Goal: Check status: Check status

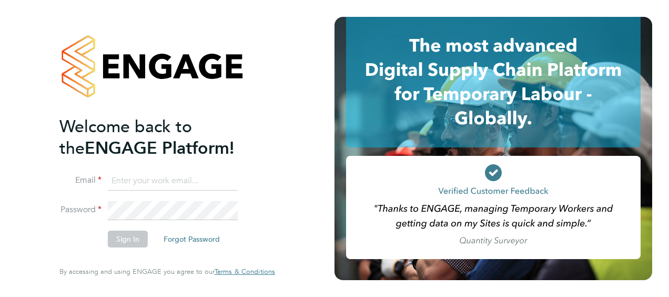
type input "david.penston@morgansindall.com"
drag, startPoint x: 130, startPoint y: 239, endPoint x: 125, endPoint y: 241, distance: 5.9
click at [134, 242] on button "Sign In" at bounding box center [128, 238] width 40 height 17
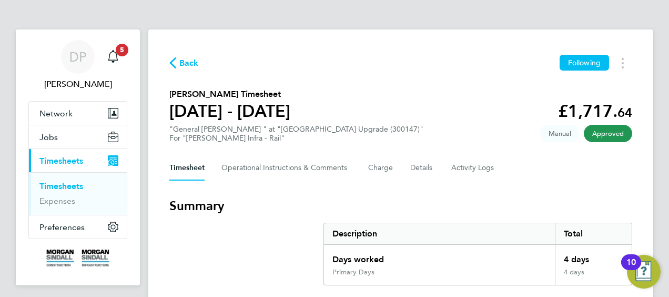
click at [612, 137] on span "Approved" at bounding box center [608, 133] width 48 height 17
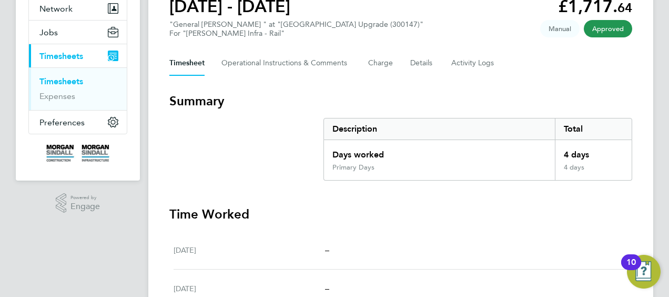
scroll to position [105, 0]
